Goal: Task Accomplishment & Management: Use online tool/utility

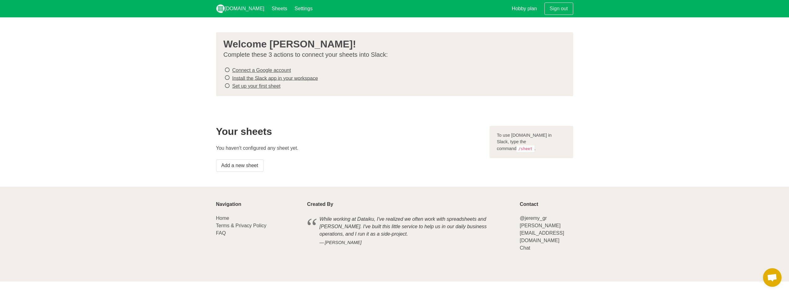
click at [228, 69] on icon at bounding box center [227, 70] width 6 height 8
click at [233, 166] on link "Add a new sheet" at bounding box center [239, 165] width 47 height 12
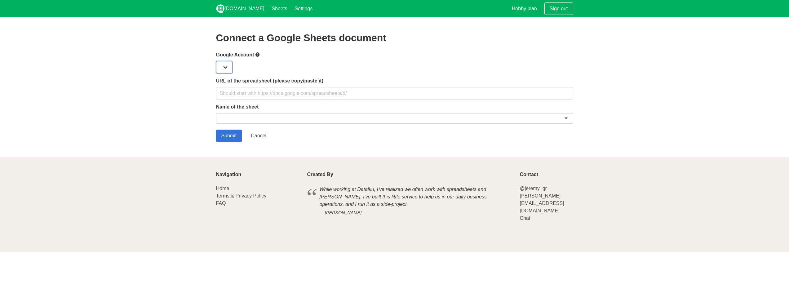
click at [227, 65] on select at bounding box center [224, 67] width 16 height 12
click at [275, 68] on div at bounding box center [394, 67] width 357 height 12
